Goal: Find specific page/section

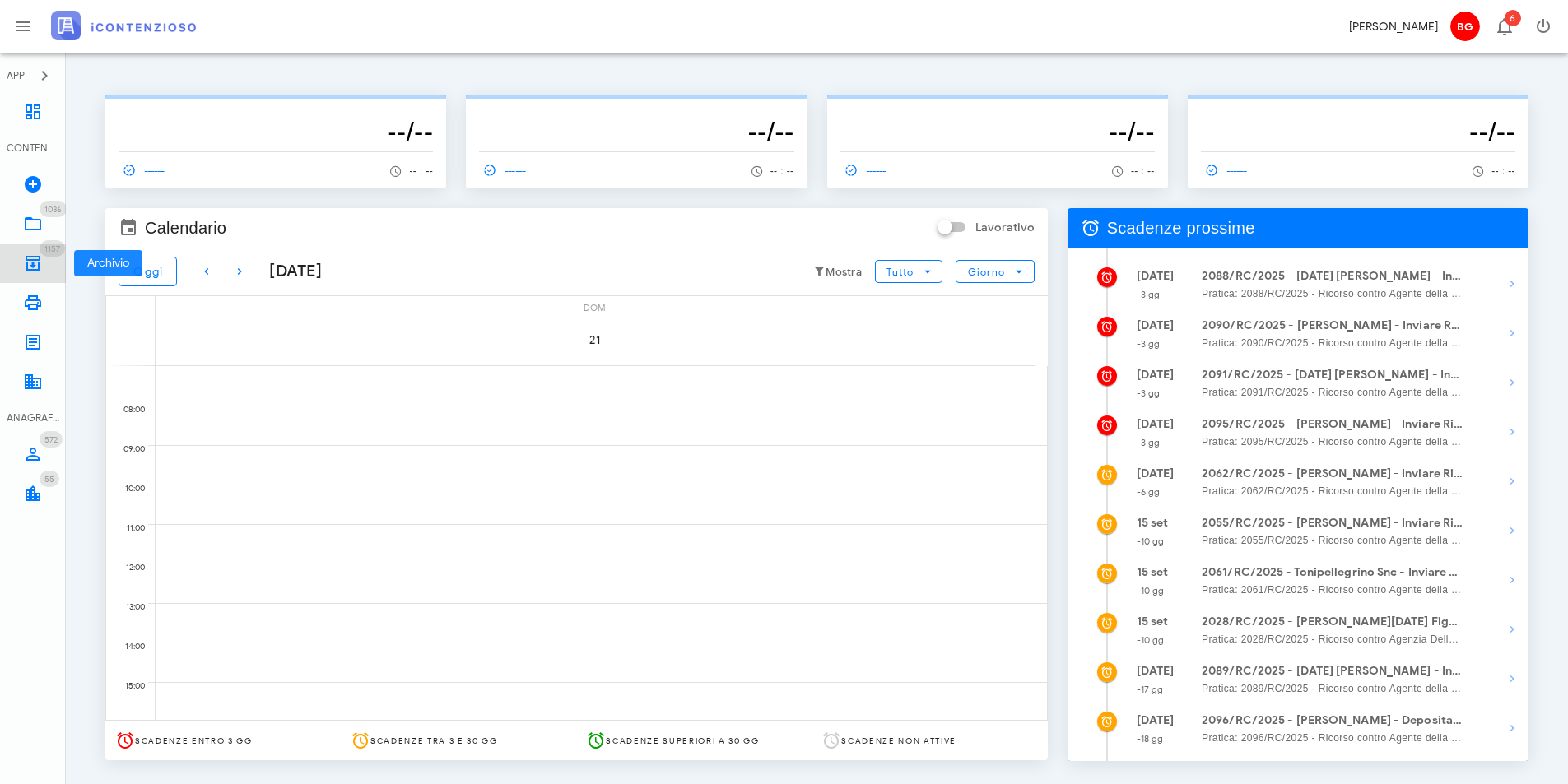
drag, startPoint x: 0, startPoint y: 0, endPoint x: 36, endPoint y: 269, distance: 271.4
click at [35, 269] on icon at bounding box center [33, 263] width 20 height 20
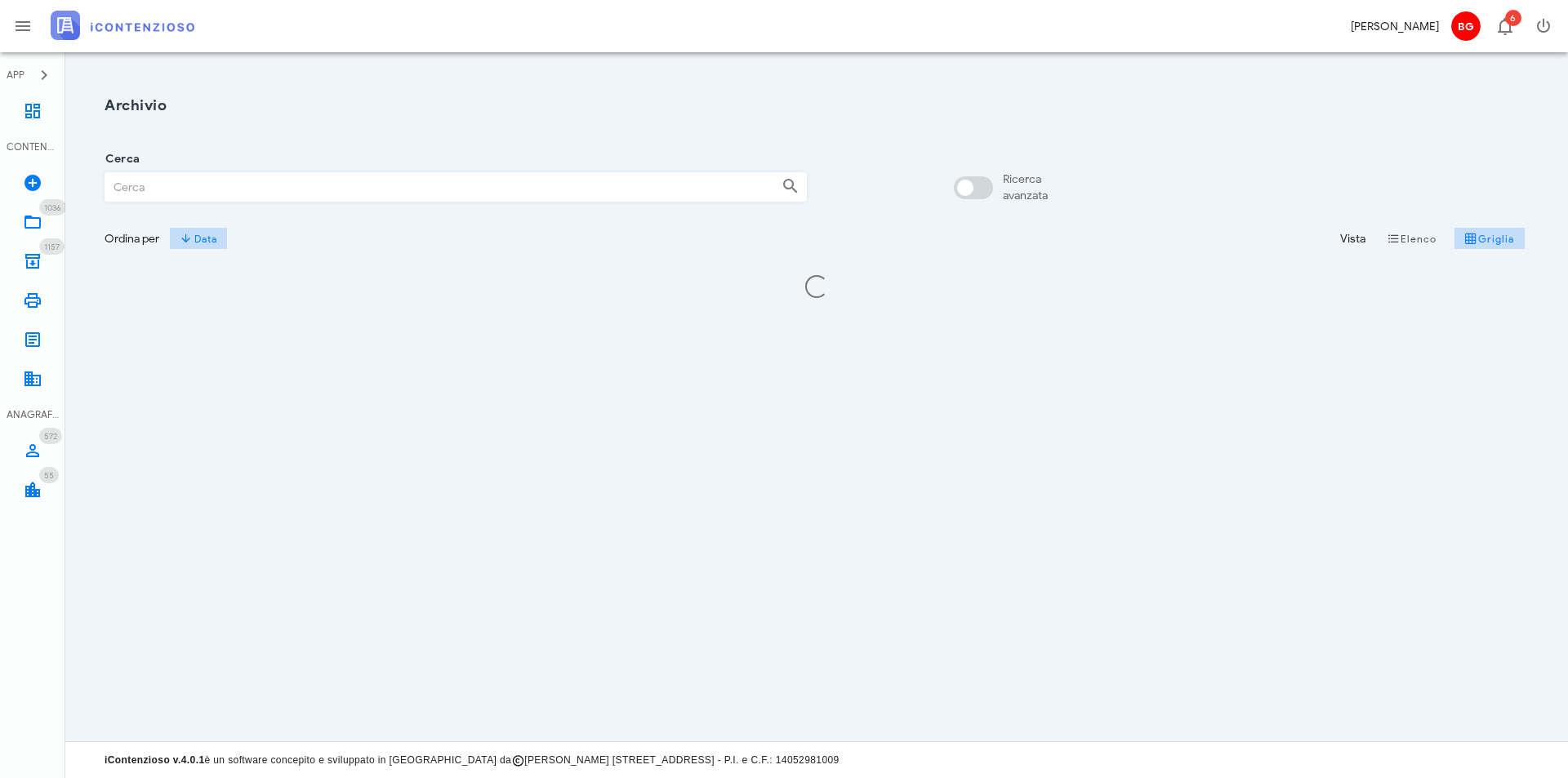
click at [213, 197] on input "Cerca" at bounding box center [437, 187] width 663 height 28
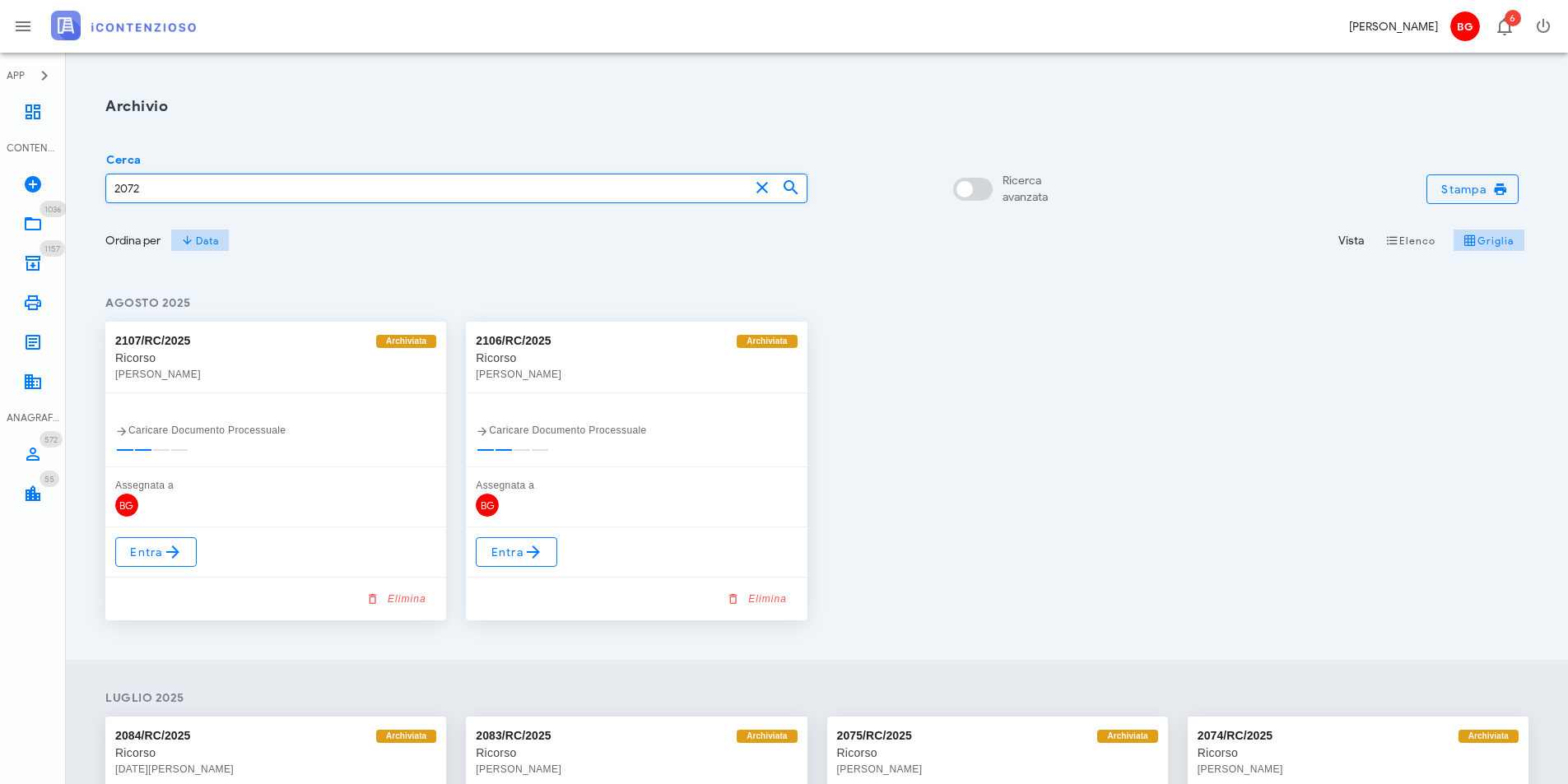
type input "2072"
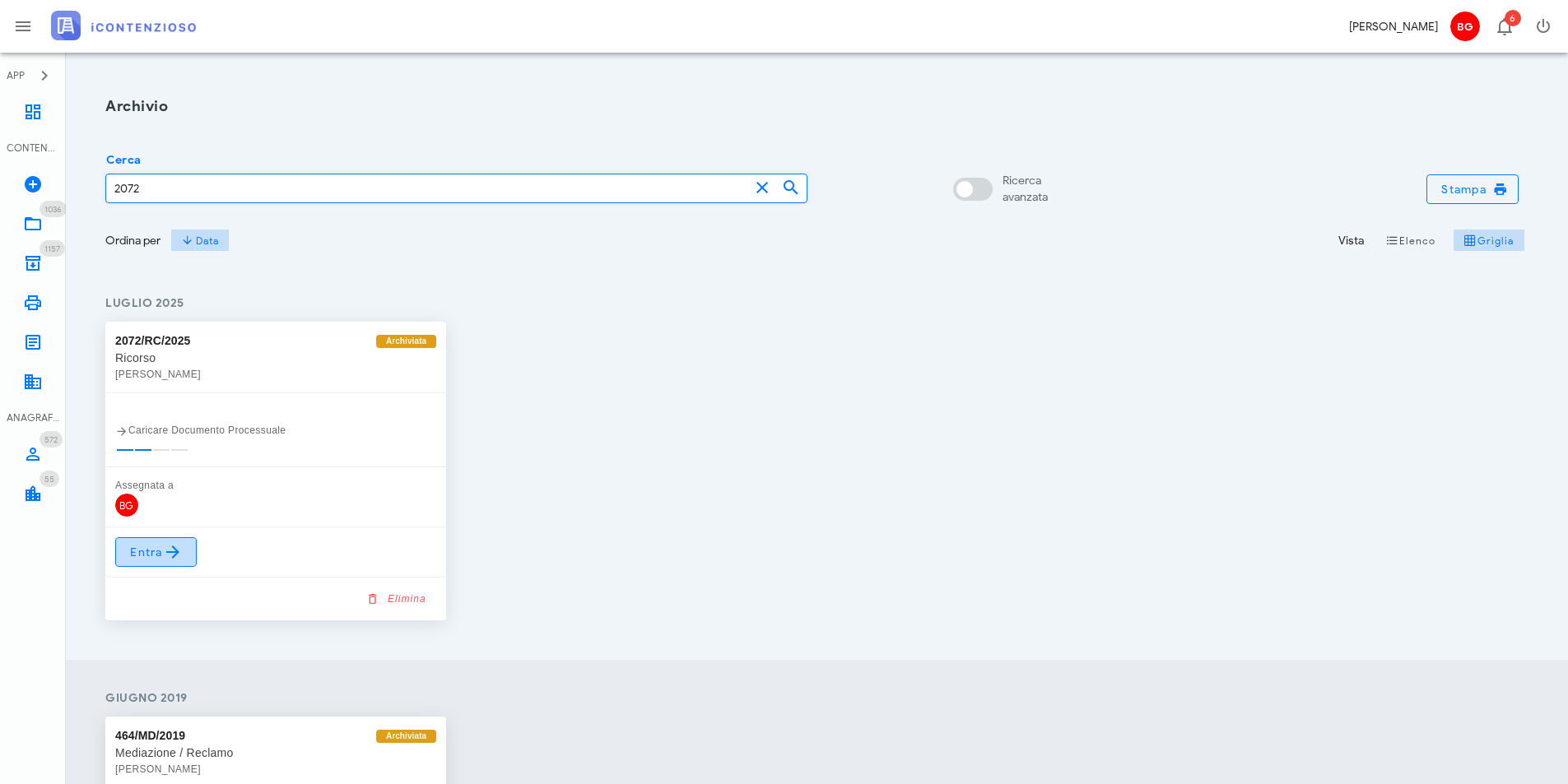
click at [141, 557] on span "Entra" at bounding box center [156, 552] width 53 height 20
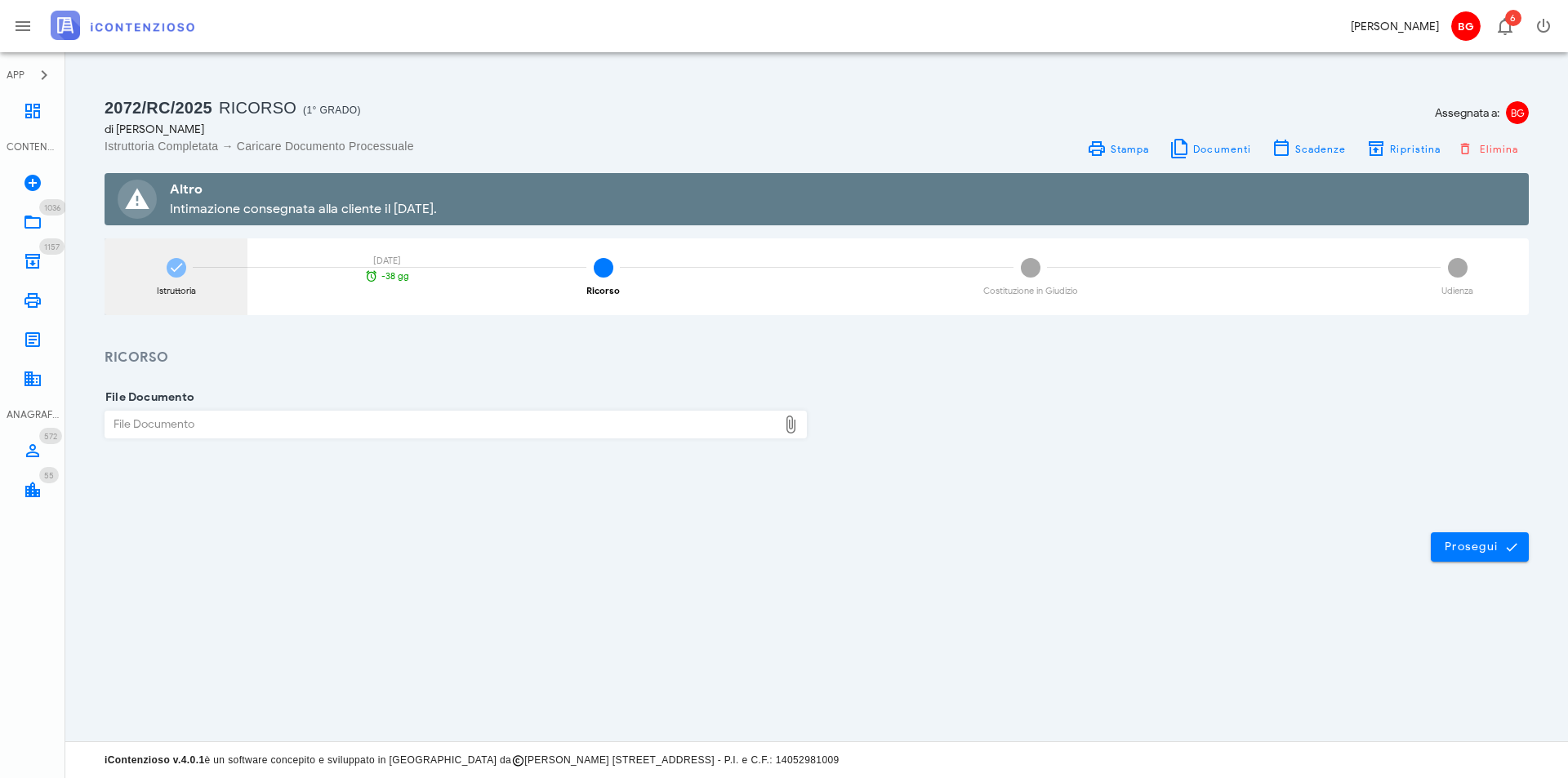
click at [206, 276] on div "Istruttoria 13/10/2025 -38 gg" at bounding box center [176, 277] width 143 height 77
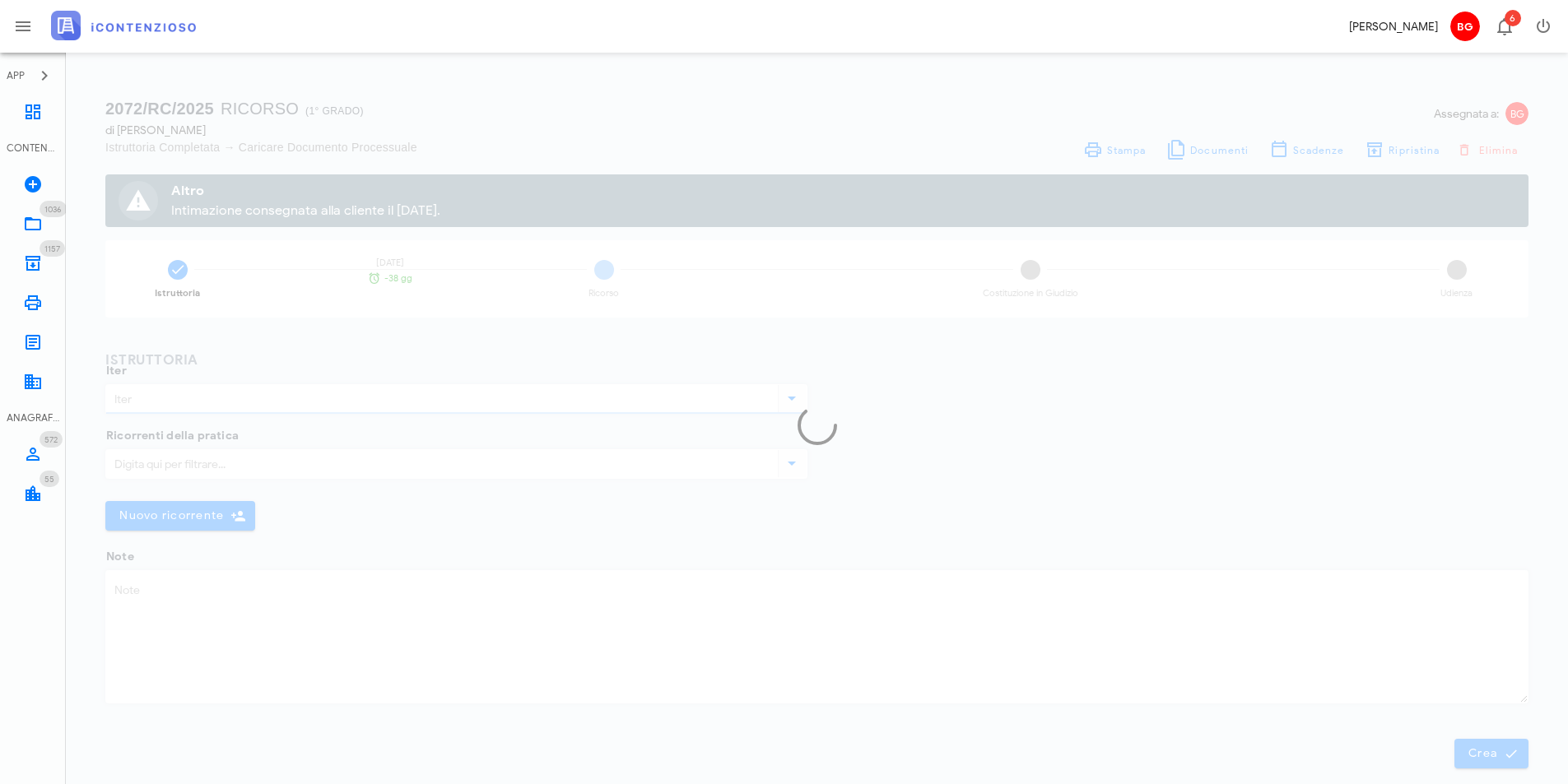
type input "Ricorso"
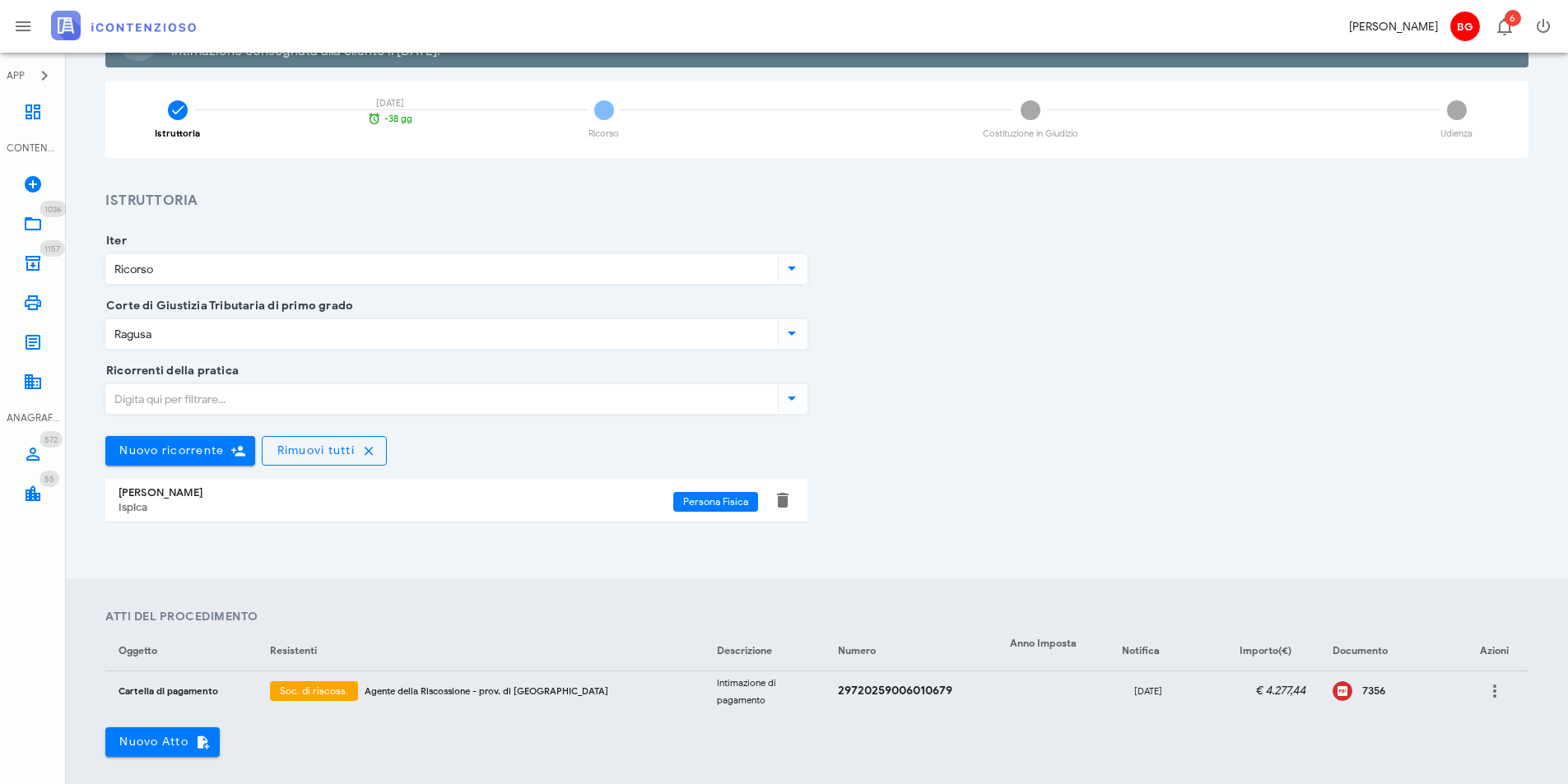
scroll to position [411, 0]
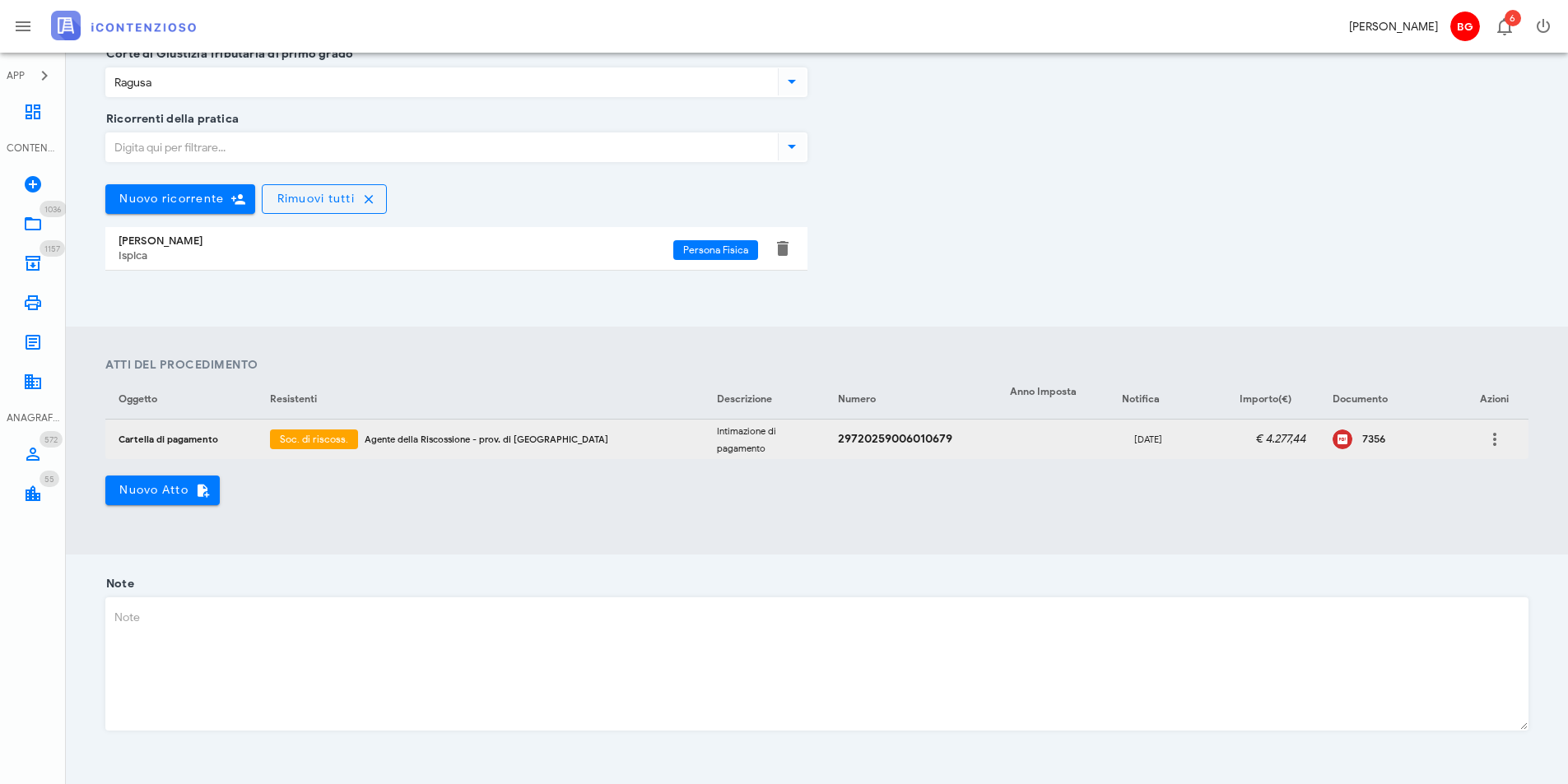
click at [1366, 442] on div "7356" at bounding box center [1405, 439] width 86 height 13
